Goal: Task Accomplishment & Management: Manage account settings

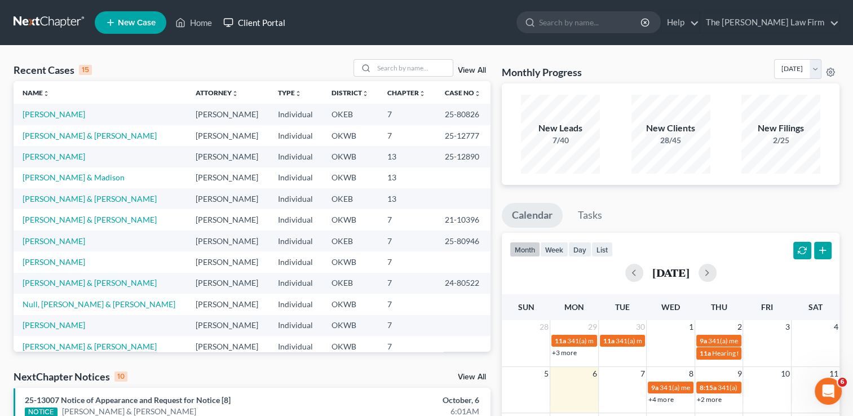
click at [268, 26] on link "Client Portal" at bounding box center [254, 22] width 73 height 20
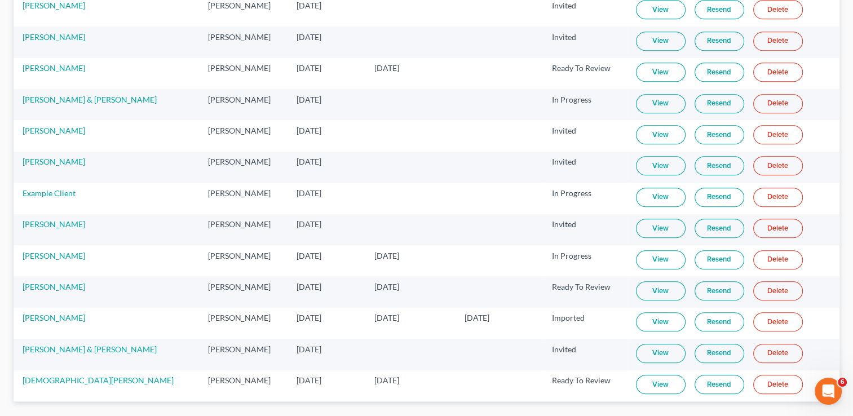
scroll to position [775, 0]
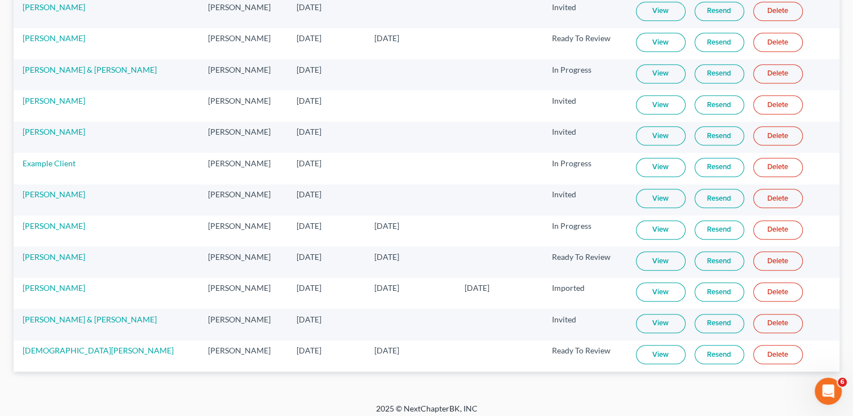
click at [647, 345] on link "View" at bounding box center [661, 354] width 50 height 19
click at [73, 345] on link "[DEMOGRAPHIC_DATA][PERSON_NAME]" at bounding box center [98, 350] width 151 height 10
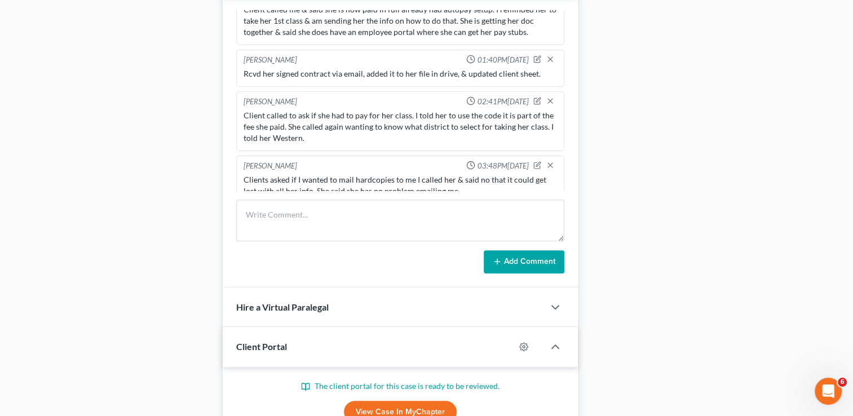
scroll to position [550, 0]
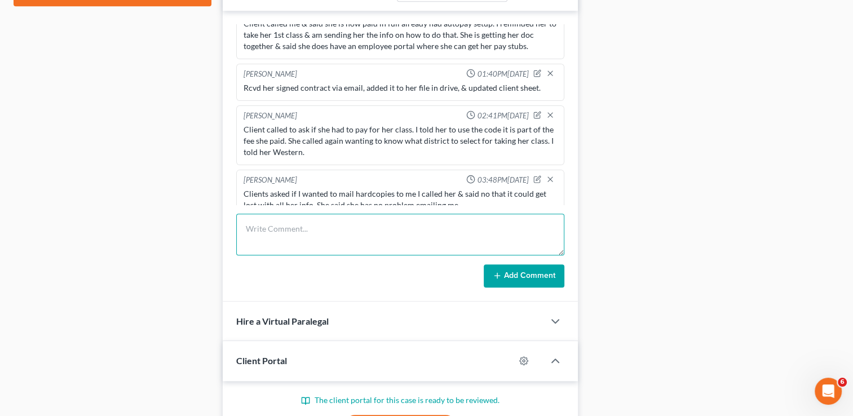
click at [285, 227] on textarea at bounding box center [400, 235] width 328 height 42
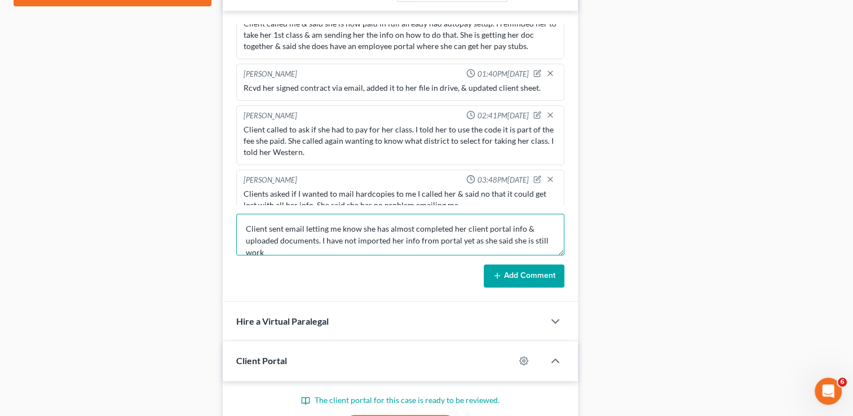
scroll to position [2, 0]
type textarea "Client sent email letting me know she has almost completed her client portal in…"
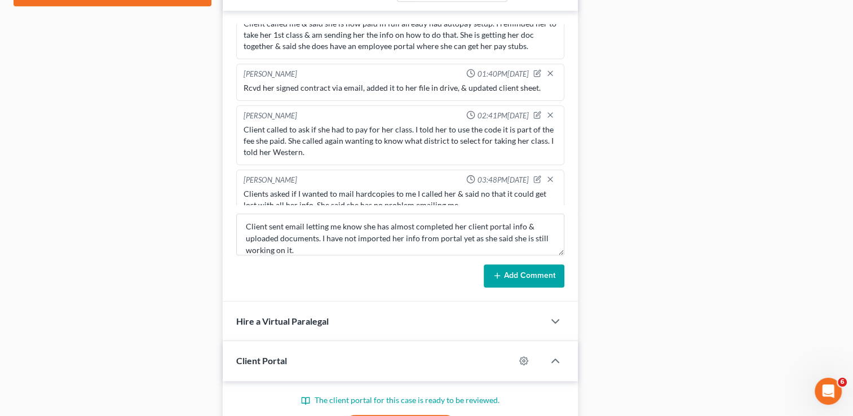
click at [503, 274] on button "Add Comment" at bounding box center [523, 276] width 81 height 24
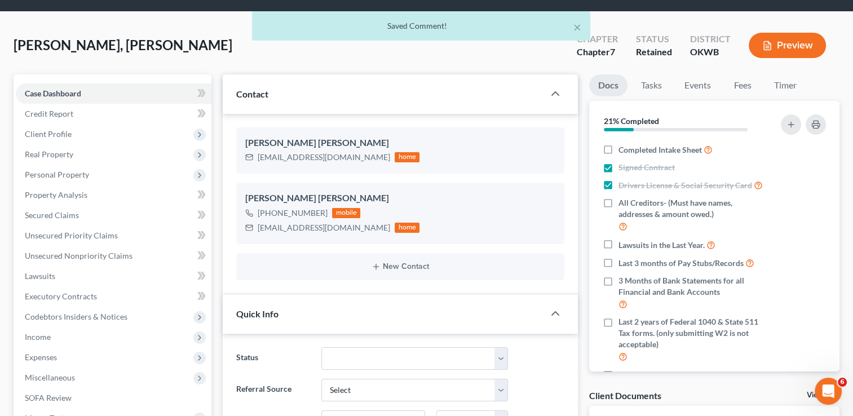
scroll to position [0, 0]
